Goal: Task Accomplishment & Management: Use online tool/utility

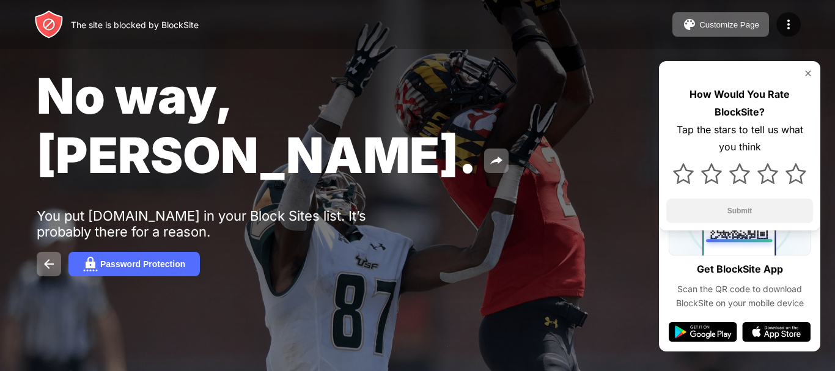
click at [711, 334] on img at bounding box center [703, 332] width 68 height 20
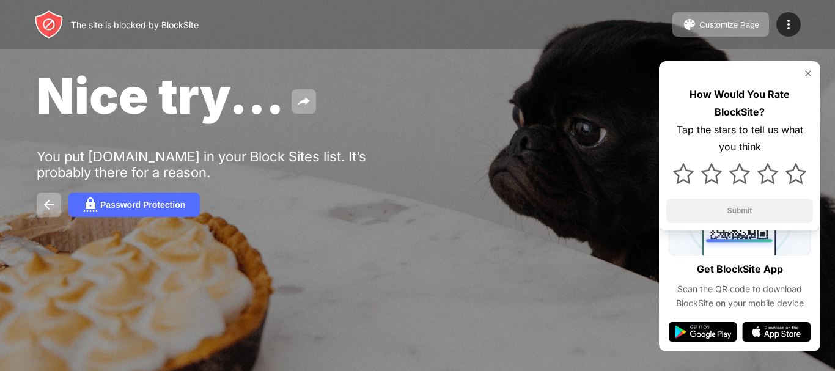
click at [800, 73] on div at bounding box center [739, 73] width 147 height 10
click at [48, 207] on img at bounding box center [49, 204] width 15 height 15
